Goal: Navigation & Orientation: Find specific page/section

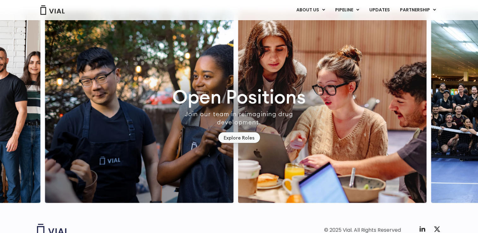
scroll to position [1710, 0]
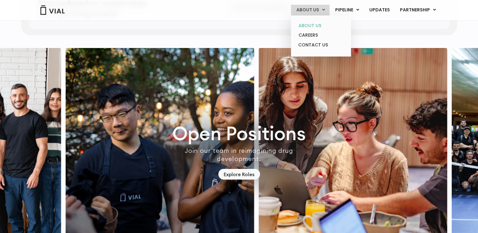
click at [320, 25] on link "ABOUT US" at bounding box center [320, 26] width 55 height 10
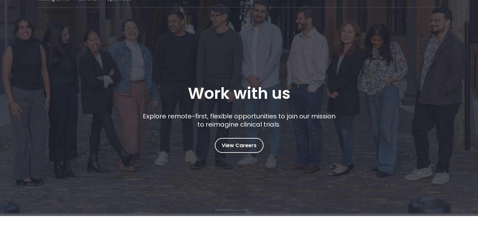
scroll to position [95, 0]
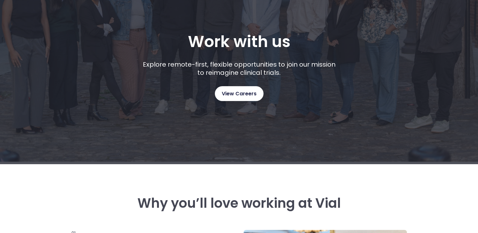
click at [246, 89] on link "View Careers" at bounding box center [239, 93] width 49 height 15
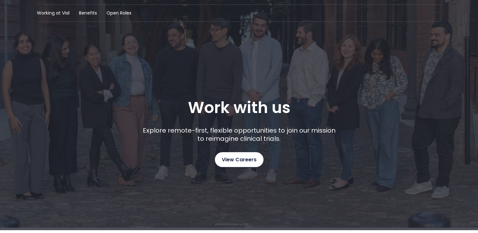
scroll to position [0, 0]
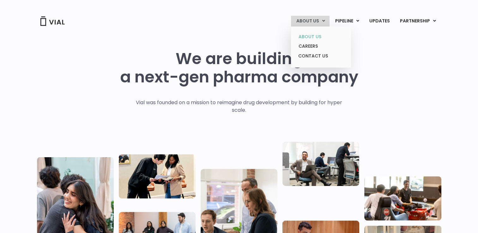
click at [313, 35] on link "ABOUT US" at bounding box center [320, 37] width 55 height 10
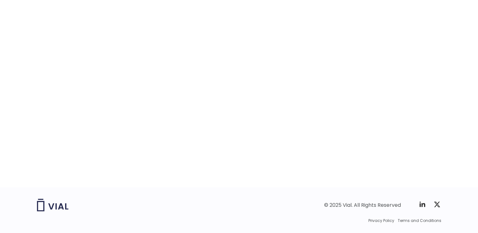
scroll to position [1000, 0]
